Goal: Transaction & Acquisition: Obtain resource

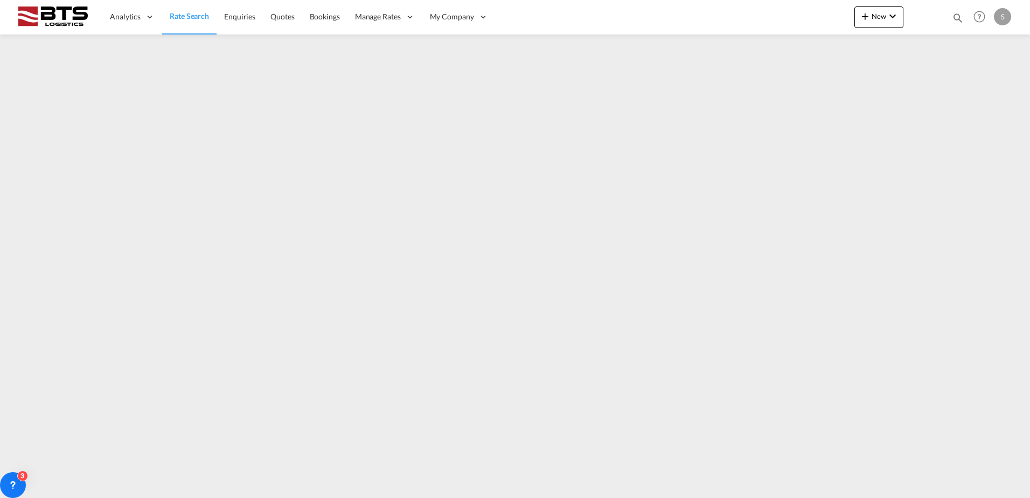
click at [191, 24] on link "Rate Search" at bounding box center [189, 16] width 54 height 35
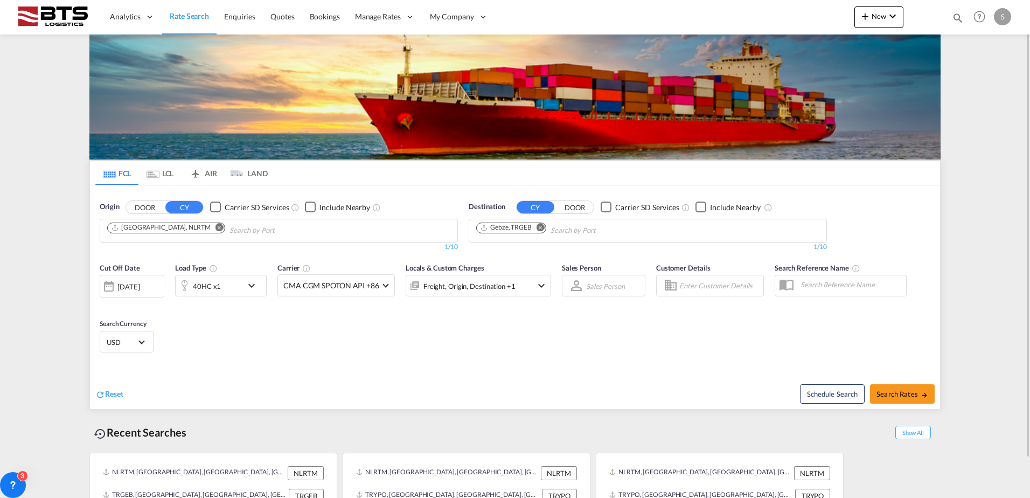
click at [541, 225] on md-icon "Remove" at bounding box center [541, 227] width 8 height 8
type input "shanghai"
click at [524, 252] on div "Shanghai China CNSHA" at bounding box center [559, 255] width 205 height 32
click at [253, 284] on md-icon "icon-chevron-down" at bounding box center [254, 285] width 18 height 13
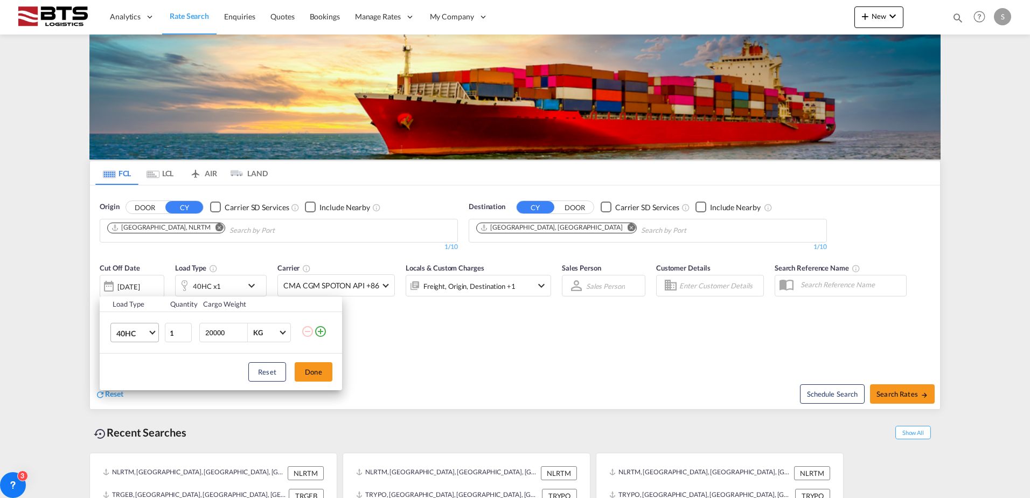
click at [156, 336] on md-select-value "40HC" at bounding box center [136, 332] width 43 height 18
click at [136, 283] on md-option "20GP" at bounding box center [144, 281] width 73 height 26
click at [322, 370] on button "Done" at bounding box center [314, 371] width 38 height 19
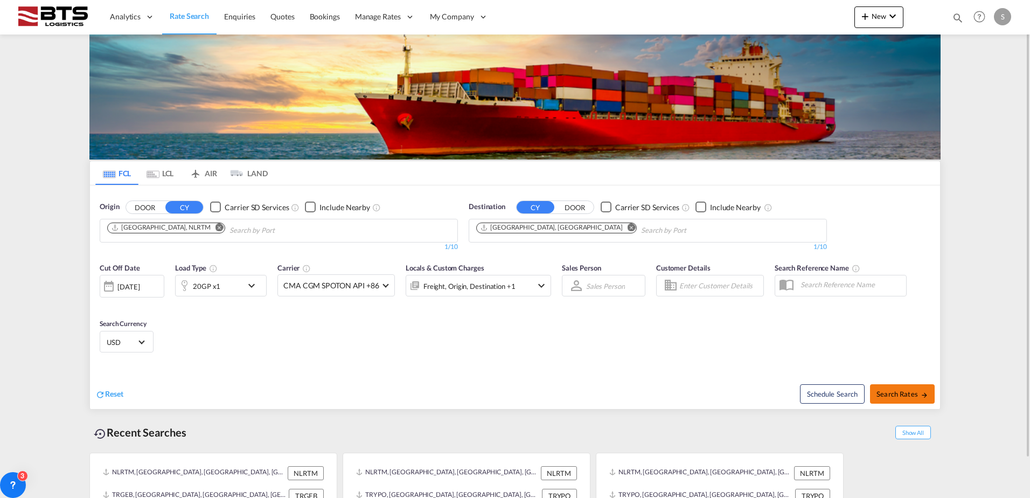
click at [887, 391] on span "Search Rates" at bounding box center [902, 393] width 52 height 9
type input "NLRTM to CNSHA / 12 Aug 2025"
